Goal: Task Accomplishment & Management: Manage account settings

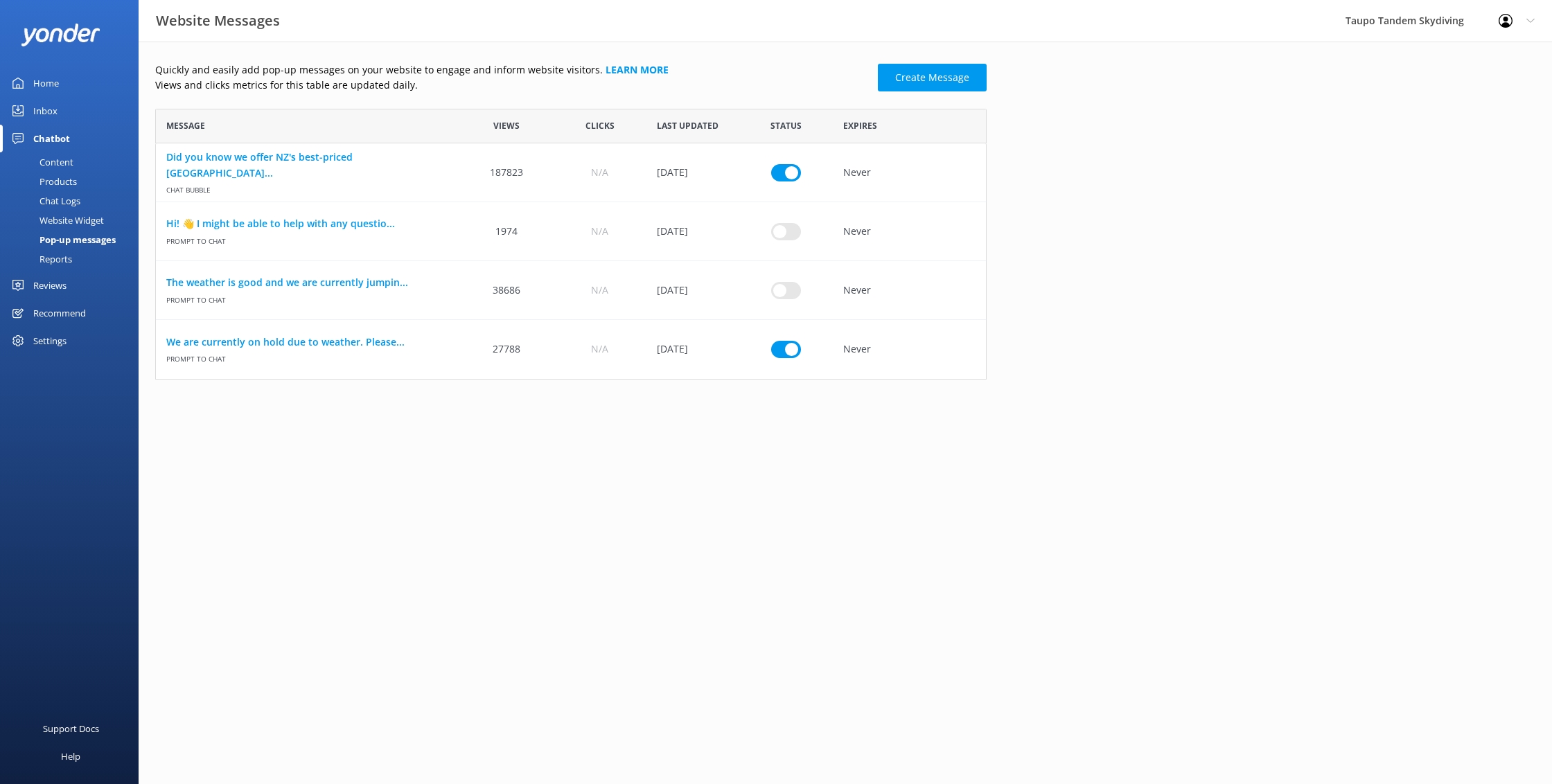
scroll to position [271, 832]
click at [346, 340] on link "We are currently on hold due to weather. Please..." at bounding box center [308, 342] width 284 height 15
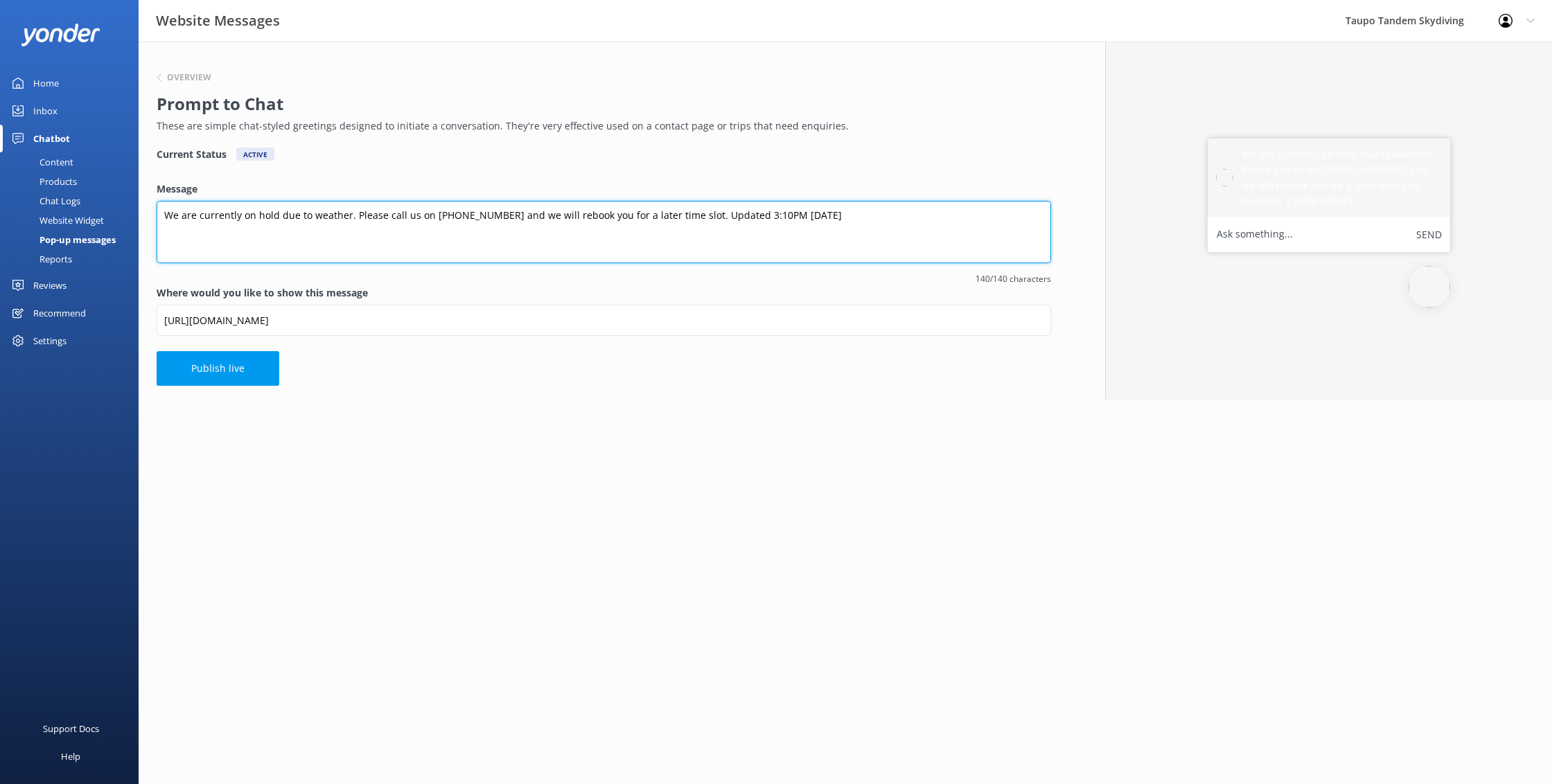
click at [757, 221] on textarea "We are currently on hold due to weather. Please call us on [PHONE_NUMBER] and w…" at bounding box center [604, 232] width 895 height 62
click at [768, 219] on textarea "We are currently on hold due to weather. Please call us on [PHONE_NUMBER] and w…" at bounding box center [604, 232] width 895 height 62
click at [777, 211] on textarea "We are currently on hold due to weather. Please call us on [PHONE_NUMBER] and w…" at bounding box center [604, 232] width 895 height 62
click at [753, 210] on textarea "We are currently on hold due to weather. Please call us on [PHONE_NUMBER] and w…" at bounding box center [604, 232] width 895 height 62
type textarea "We are currently on hold due to weather. Please call us on [PHONE_NUMBER] and w…"
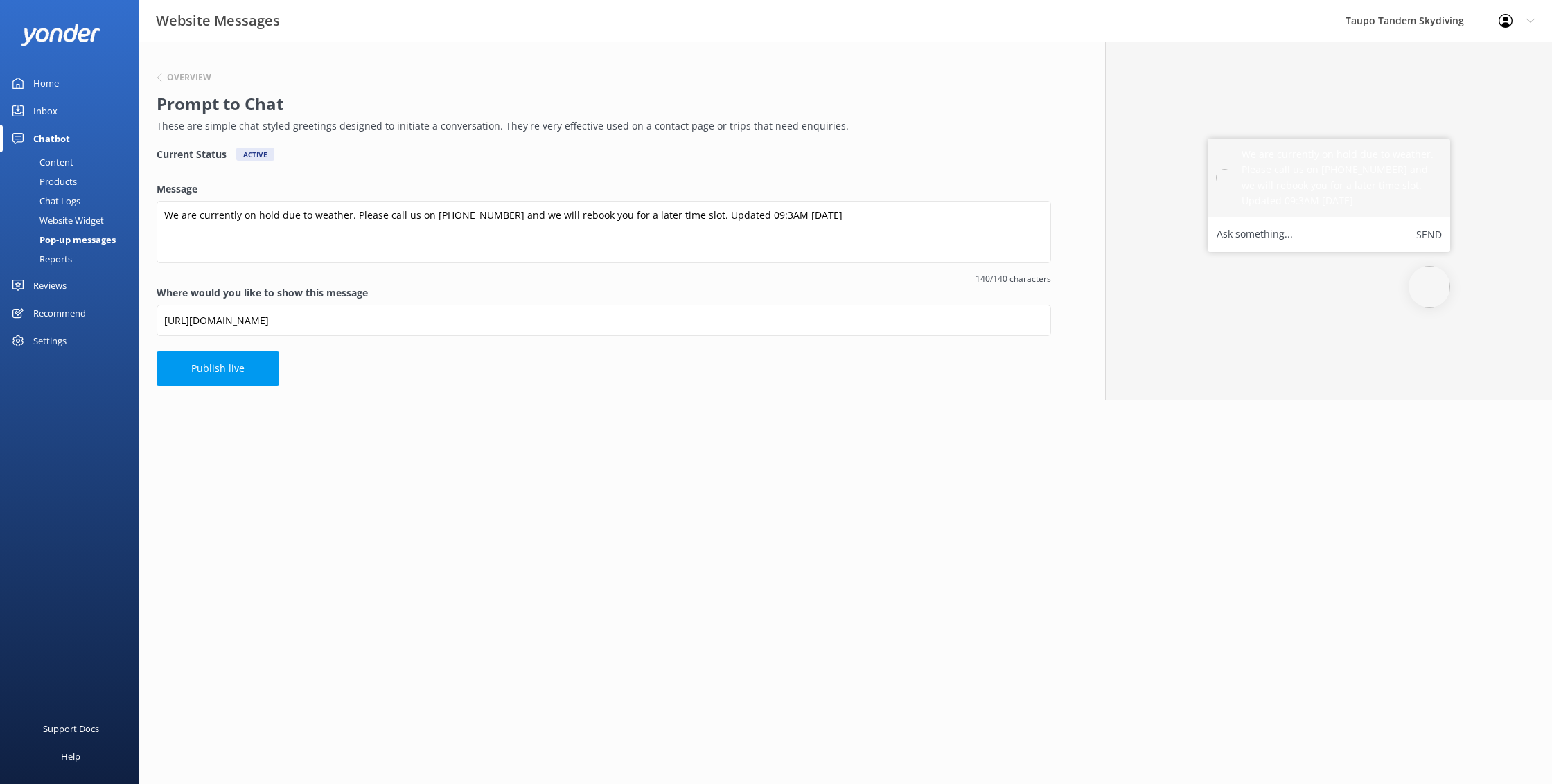
click at [206, 354] on button "Publish live" at bounding box center [218, 368] width 123 height 34
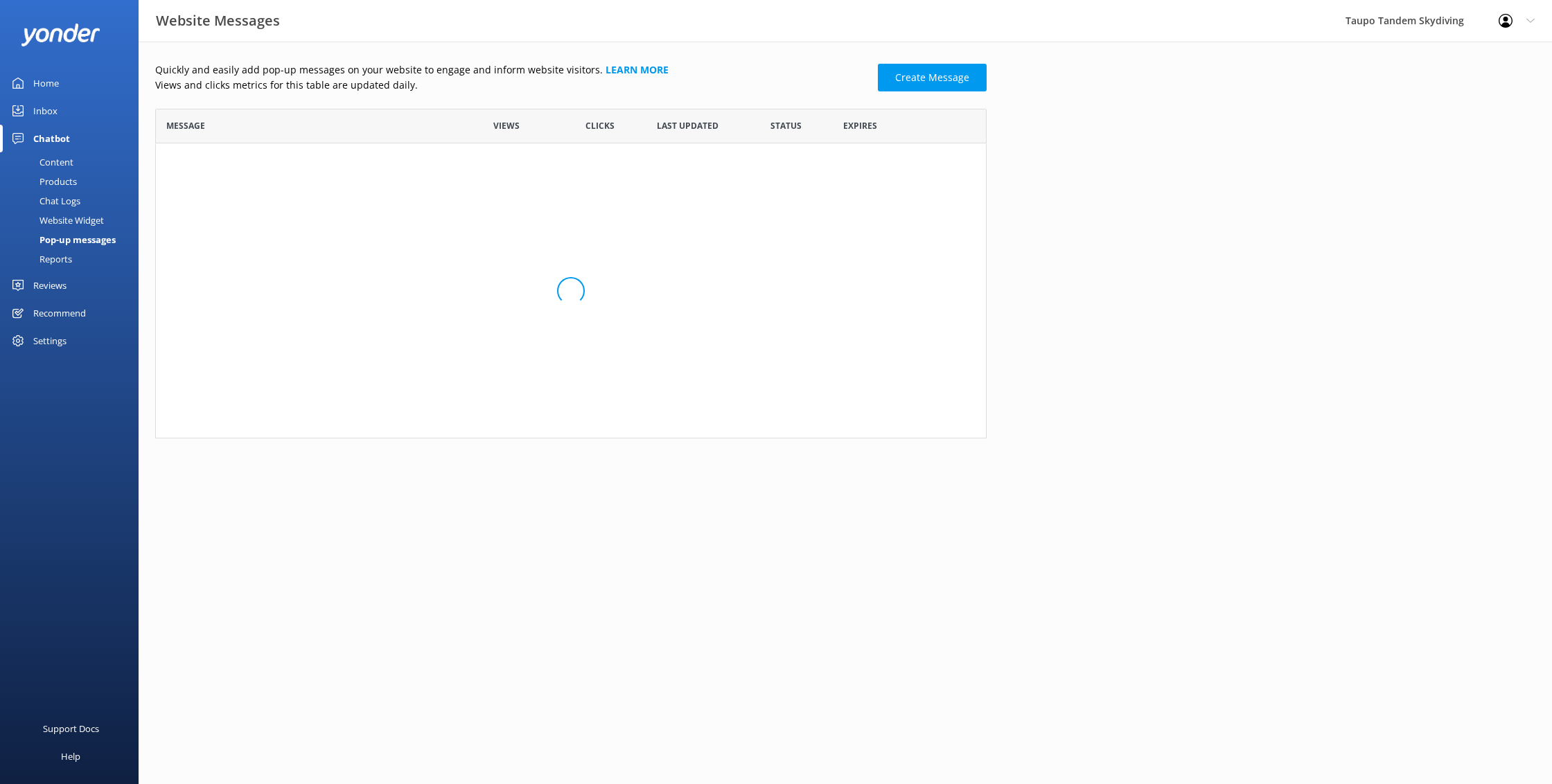
scroll to position [271, 832]
